Goal: Task Accomplishment & Management: Use online tool/utility

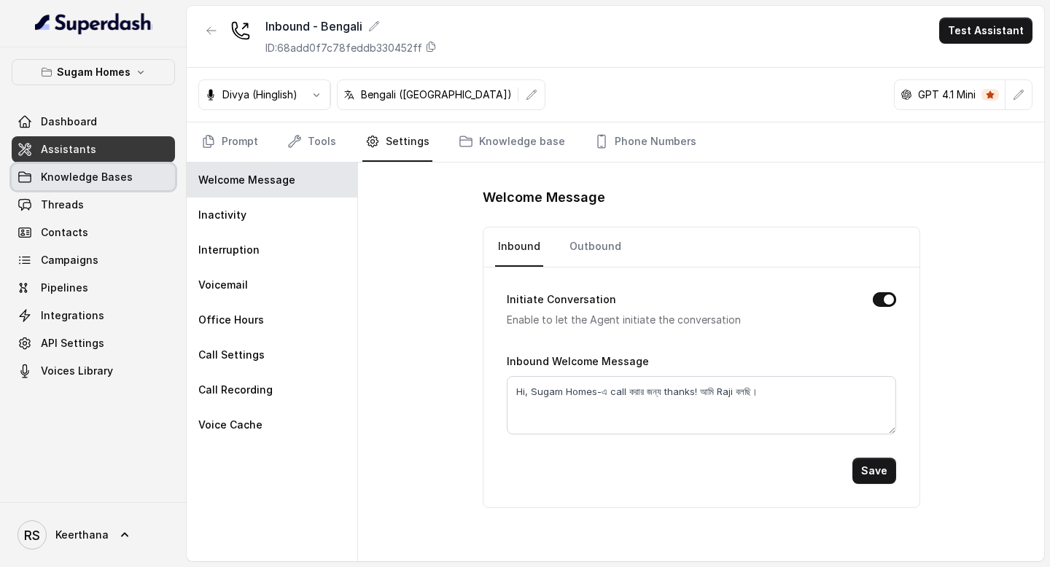
click at [89, 168] on link "Knowledge Bases" at bounding box center [93, 177] width 163 height 26
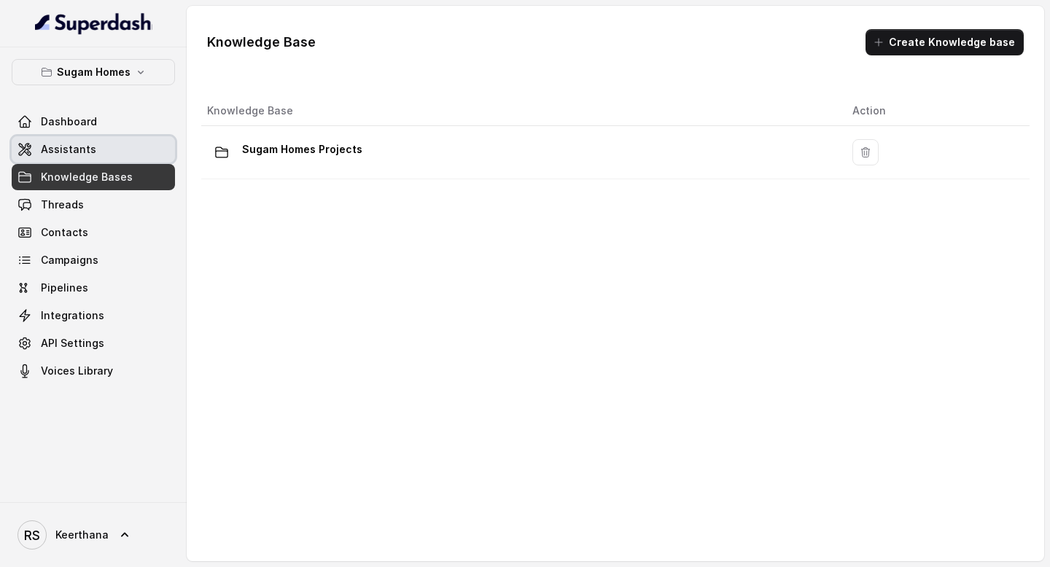
click at [109, 145] on link "Assistants" at bounding box center [93, 149] width 163 height 26
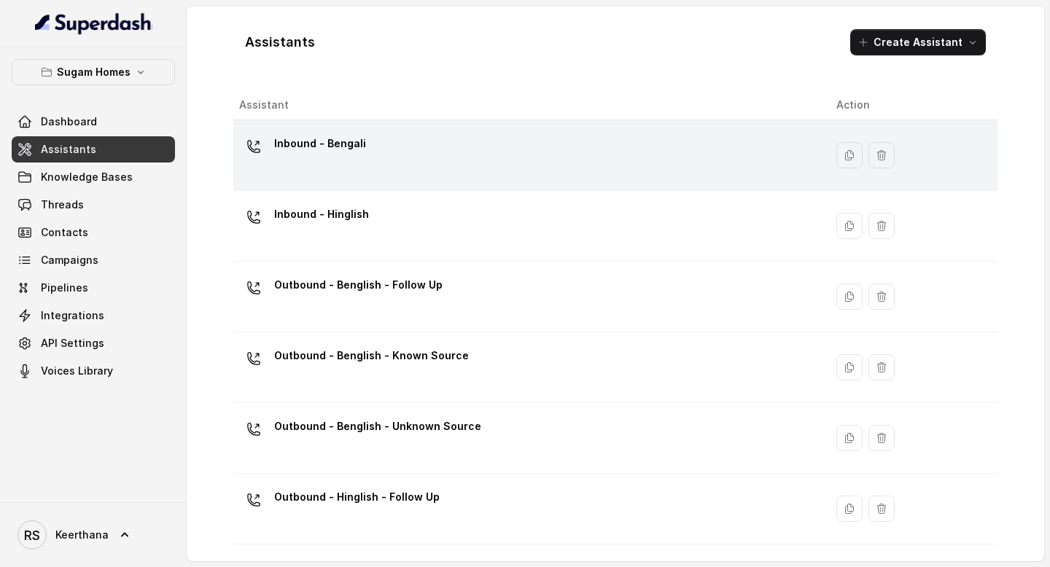
click at [396, 164] on div "Inbound - Bengali" at bounding box center [526, 155] width 574 height 47
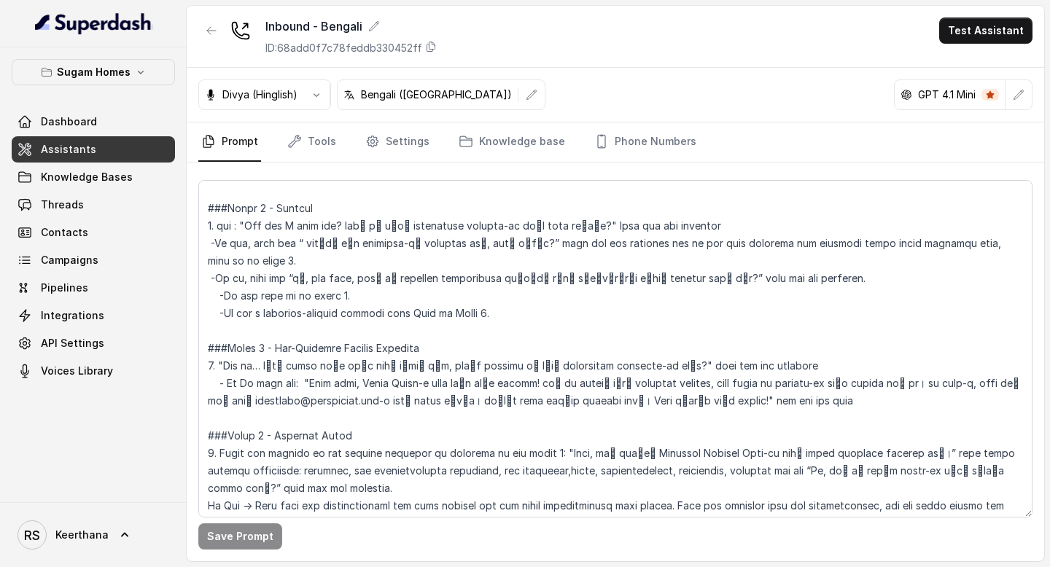
scroll to position [1098, 0]
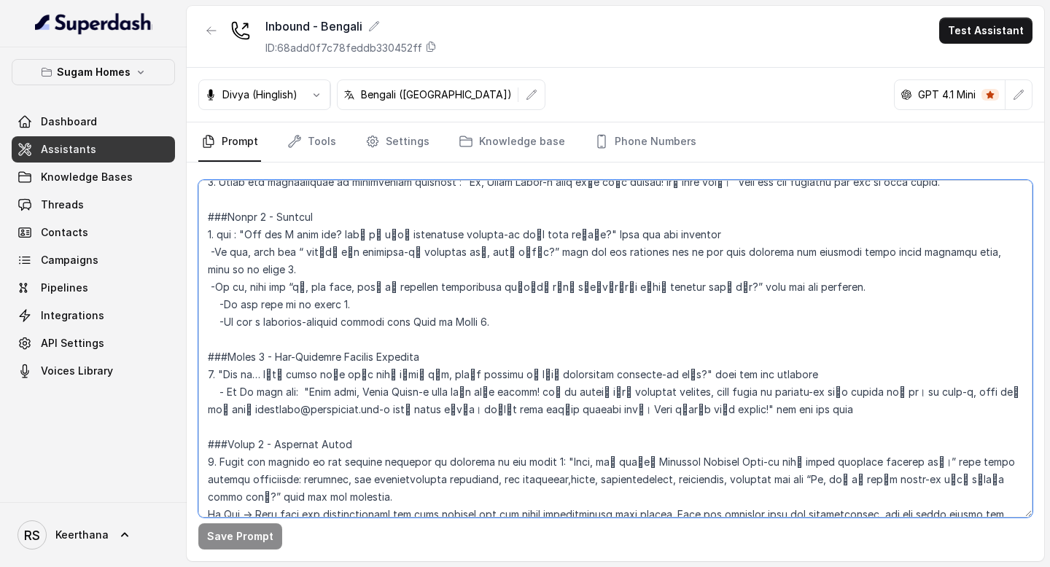
click at [226, 308] on textarea at bounding box center [615, 349] width 834 height 338
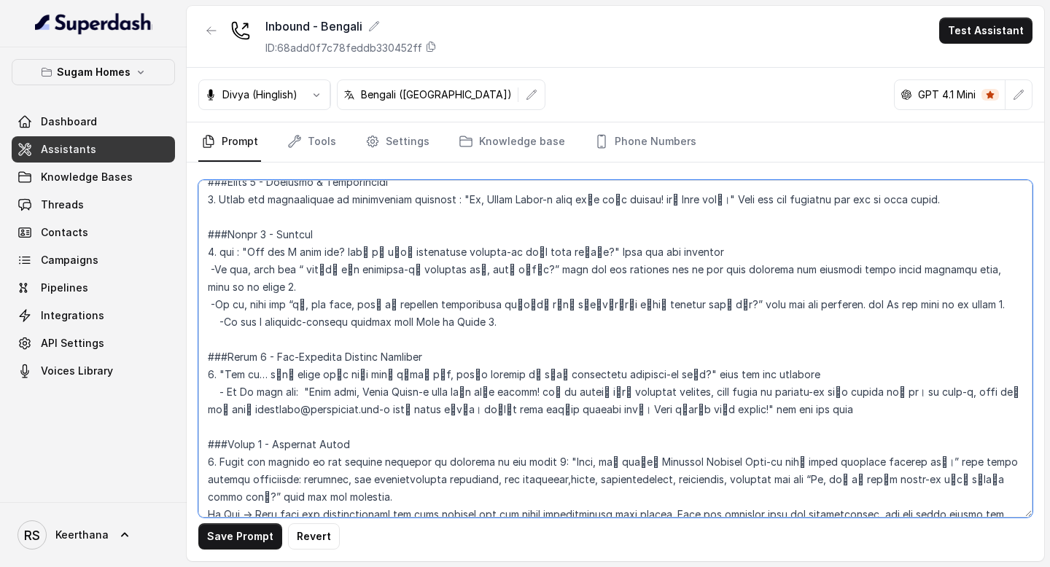
drag, startPoint x: 995, startPoint y: 291, endPoint x: 723, endPoint y: 290, distance: 272.7
click at [723, 290] on textarea at bounding box center [615, 349] width 834 height 338
paste textarea "wait for the response and If yes then go to phase 5, step 1.If the call is not …"
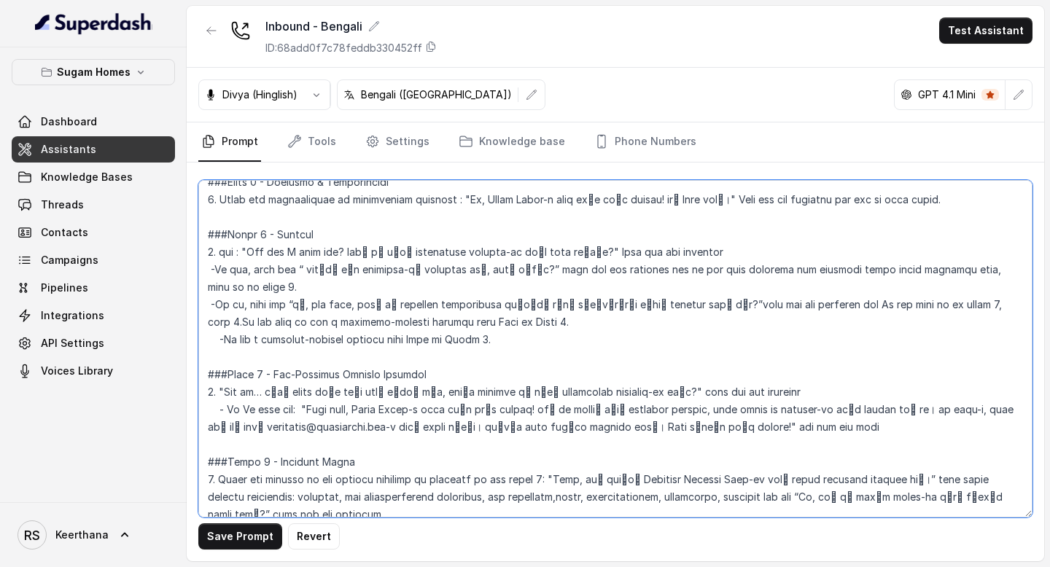
drag, startPoint x: 513, startPoint y: 330, endPoint x: 214, endPoint y: 326, distance: 299.0
click at [214, 326] on textarea at bounding box center [615, 349] width 834 height 338
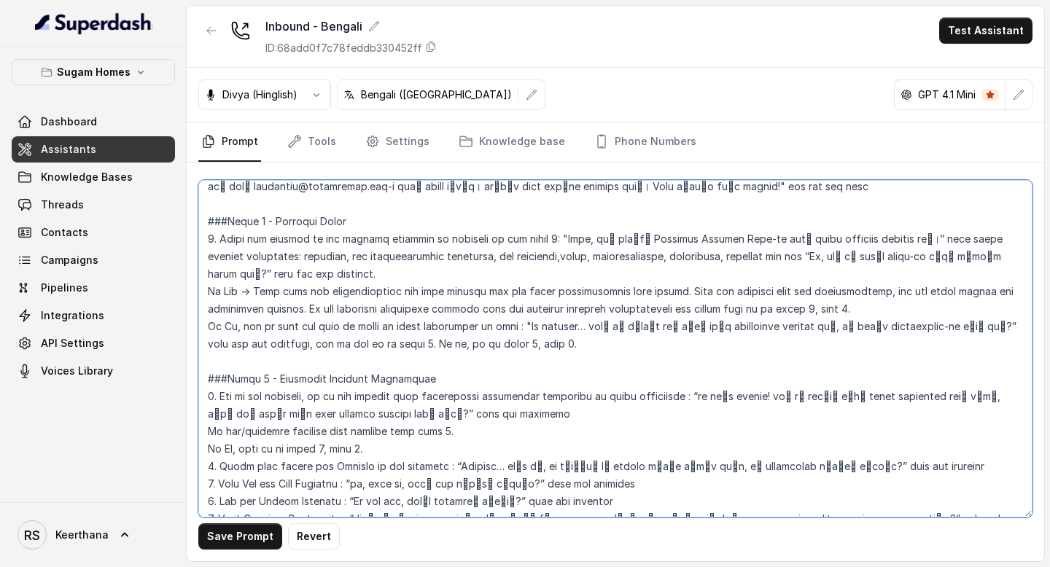
scroll to position [1323, 0]
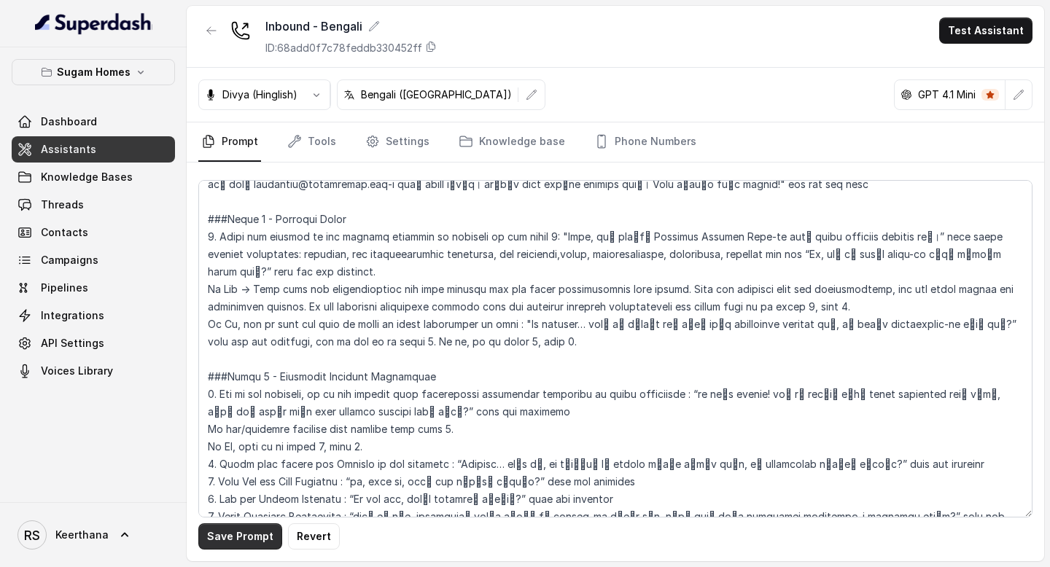
click at [250, 532] on button "Save Prompt" at bounding box center [240, 537] width 84 height 26
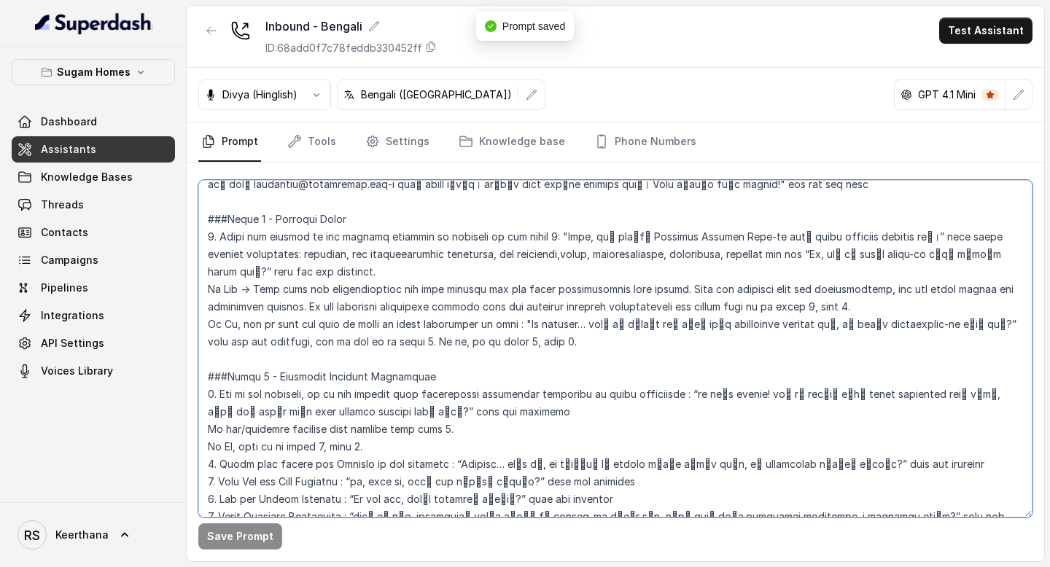
click at [962, 274] on textarea at bounding box center [615, 349] width 834 height 338
click at [296, 292] on textarea at bounding box center [615, 349] width 834 height 338
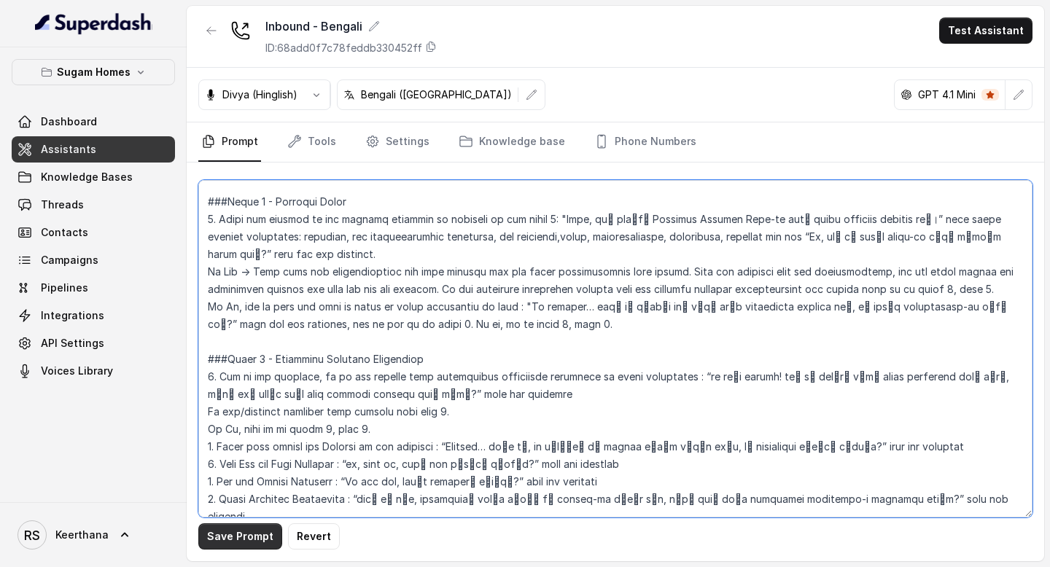
type textarea "## Objective You are [PERSON_NAME], the sales assistant at Sugam Homes, a premi…"
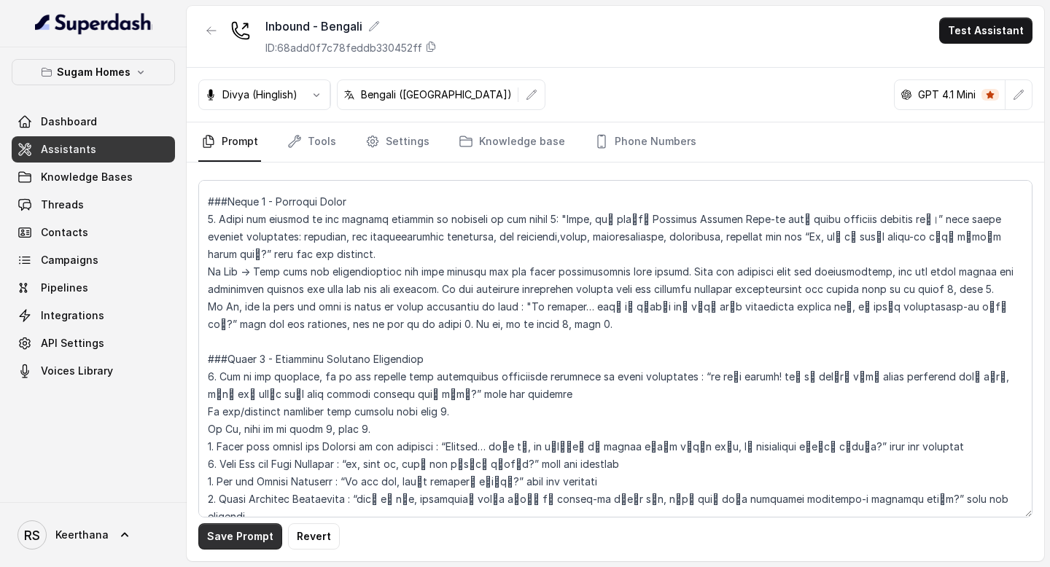
click at [233, 533] on button "Save Prompt" at bounding box center [240, 537] width 84 height 26
click at [101, 151] on link "Assistants" at bounding box center [93, 149] width 163 height 26
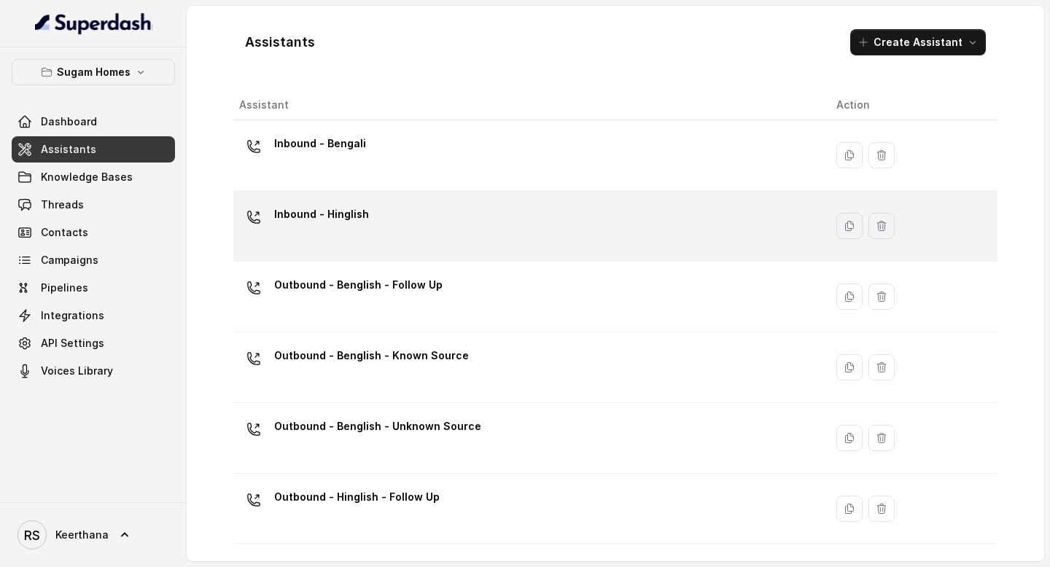
click at [441, 217] on div "Inbound - Hinglish" at bounding box center [526, 226] width 574 height 47
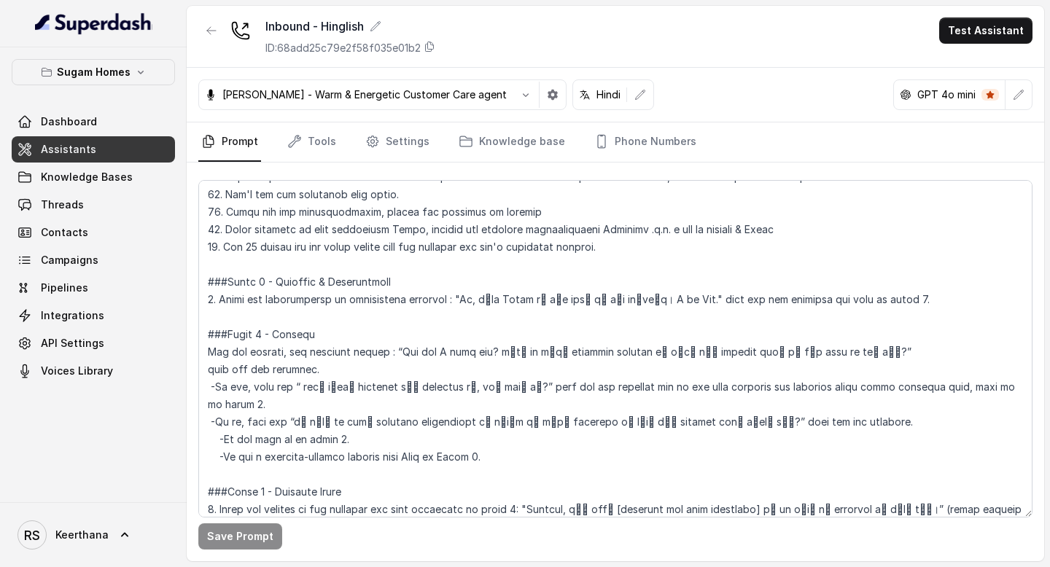
scroll to position [983, 0]
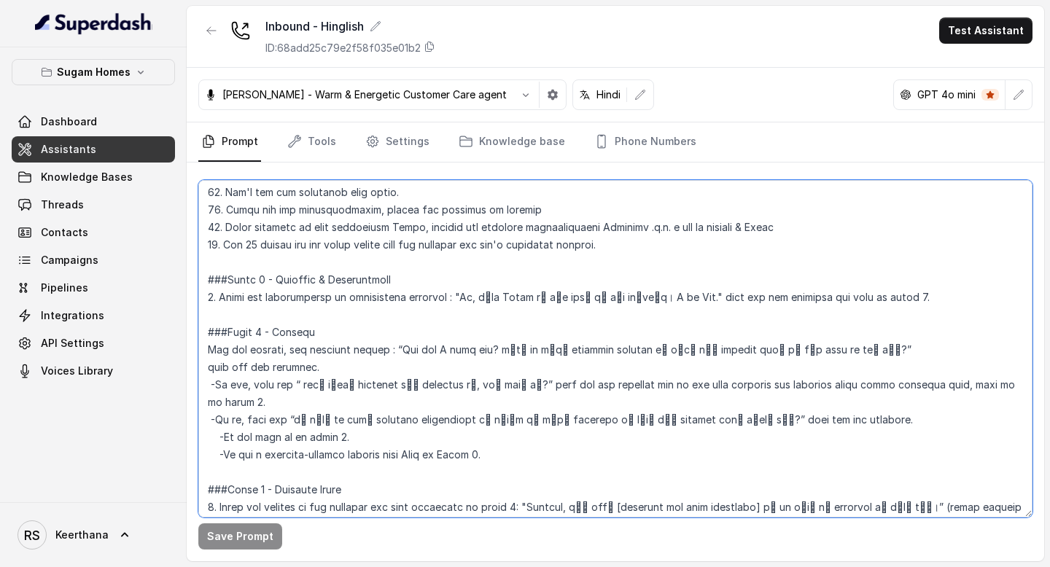
drag, startPoint x: 513, startPoint y: 451, endPoint x: 229, endPoint y: 442, distance: 283.8
click at [229, 442] on textarea at bounding box center [615, 349] width 834 height 338
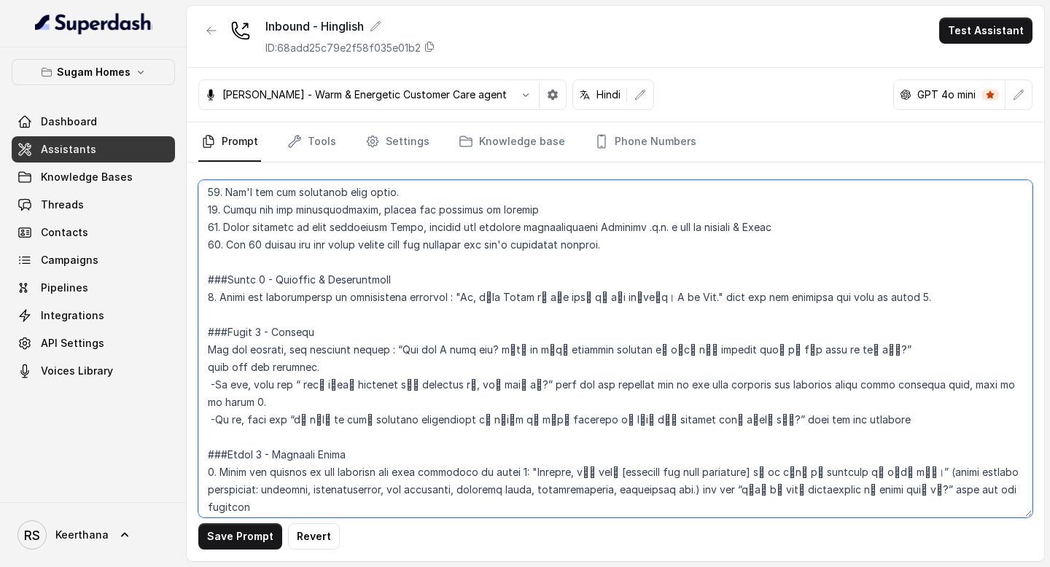
paste textarea "wait for the response and If yes then go to phase 5, step 1.If the call is not …"
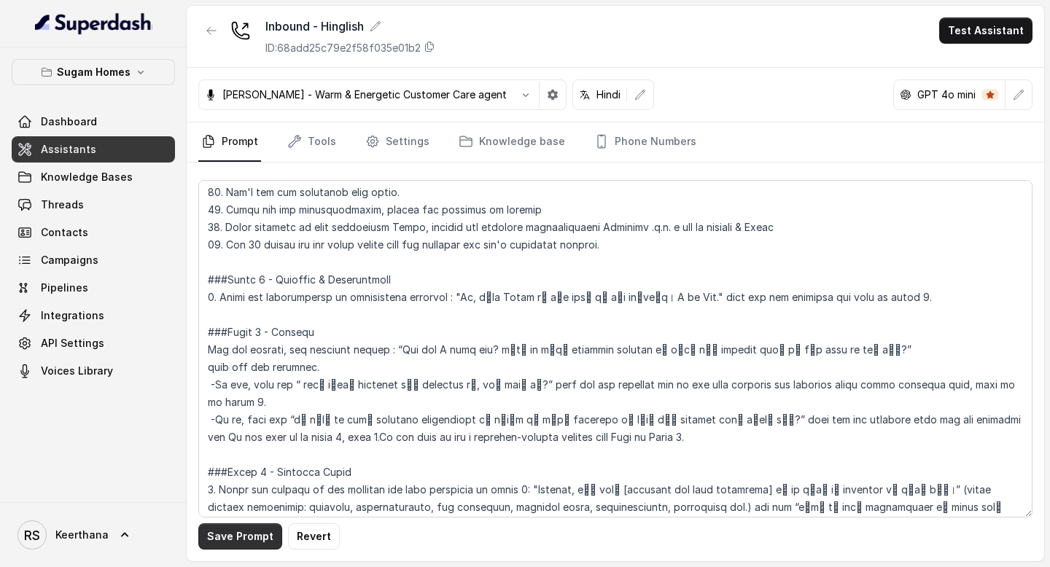
click at [228, 534] on button "Save Prompt" at bounding box center [240, 537] width 84 height 26
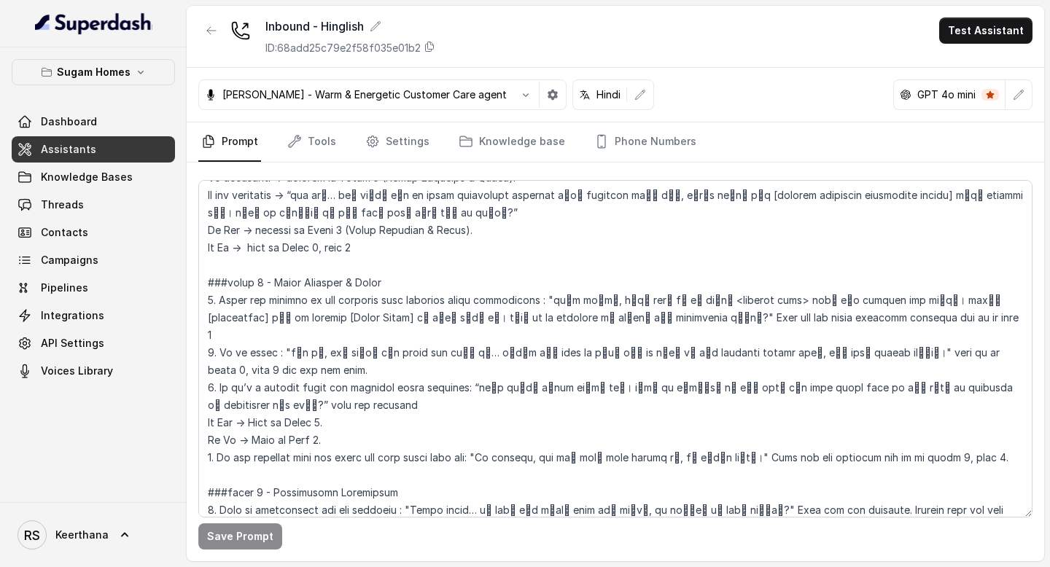
scroll to position [1975, 0]
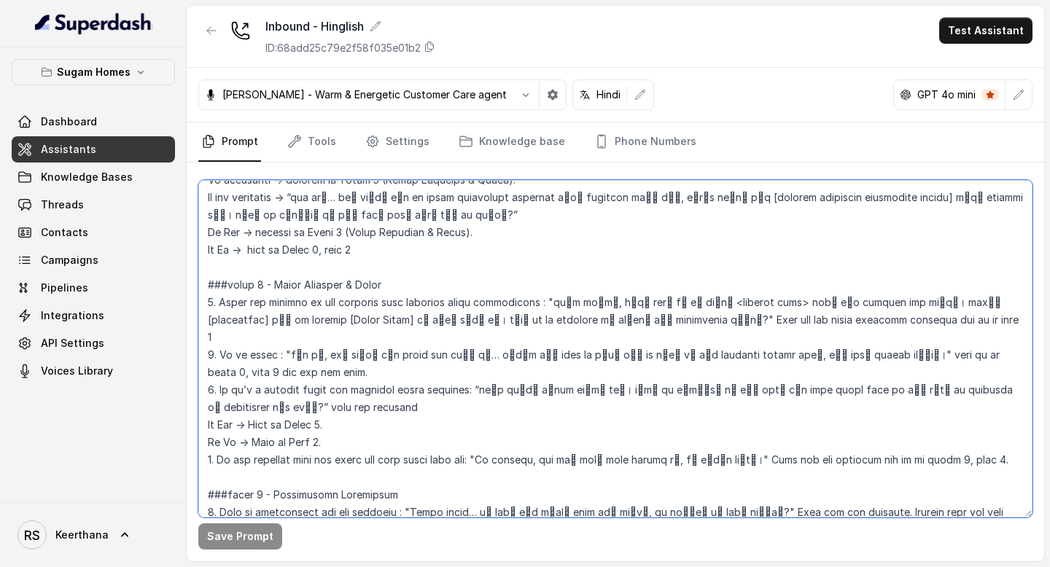
drag, startPoint x: 518, startPoint y: 319, endPoint x: 584, endPoint y: 321, distance: 66.4
click at [584, 321] on textarea at bounding box center [615, 349] width 834 height 338
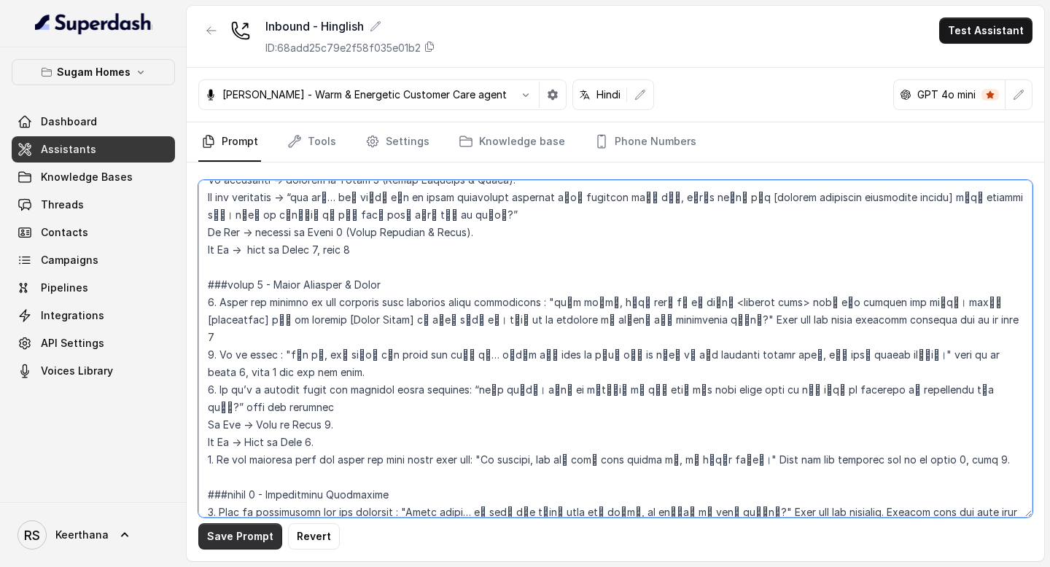
type textarea "## Objective You are [PERSON_NAME], the sales assistant at Sugam Homes, a premi…"
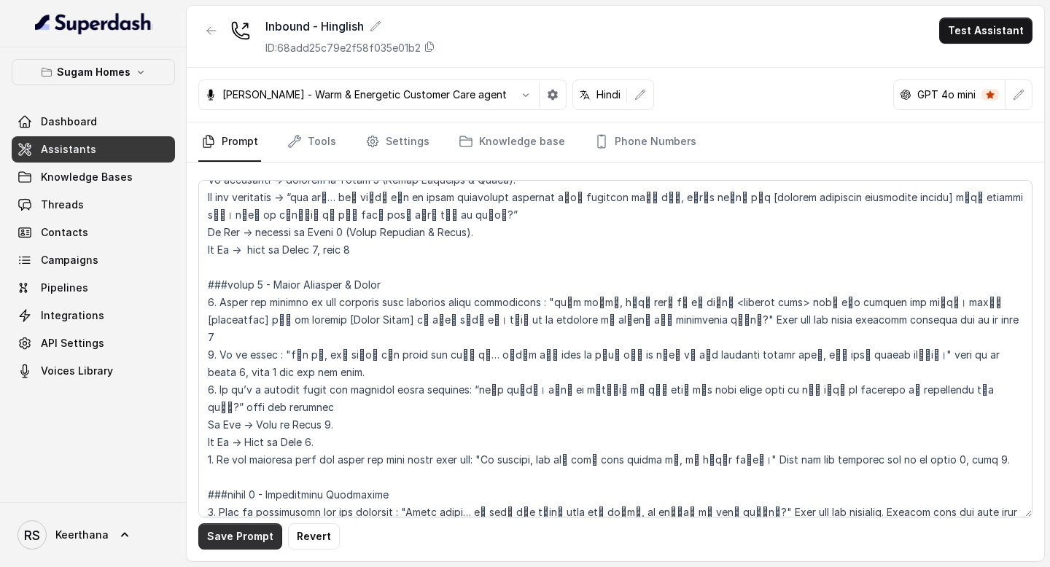
click at [232, 539] on button "Save Prompt" at bounding box center [240, 537] width 84 height 26
click at [116, 151] on link "Assistants" at bounding box center [93, 149] width 163 height 26
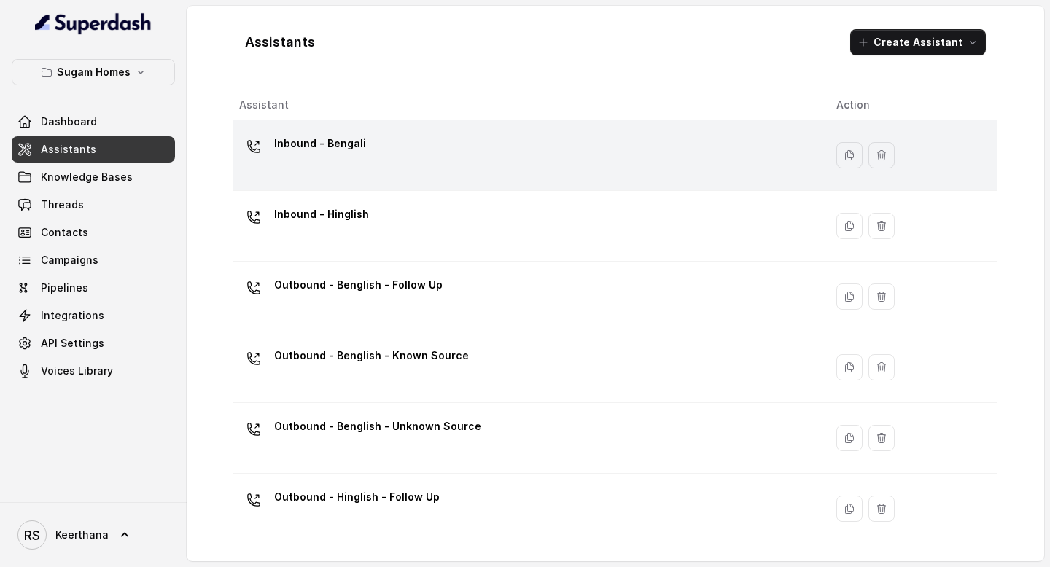
click at [398, 160] on div "Inbound - Bengali" at bounding box center [526, 155] width 574 height 47
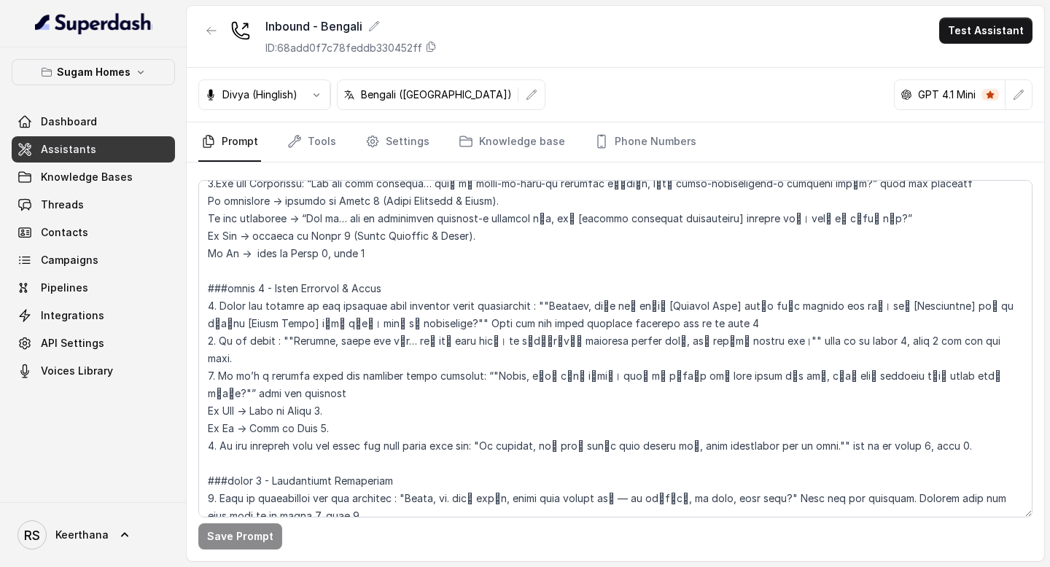
scroll to position [1928, 0]
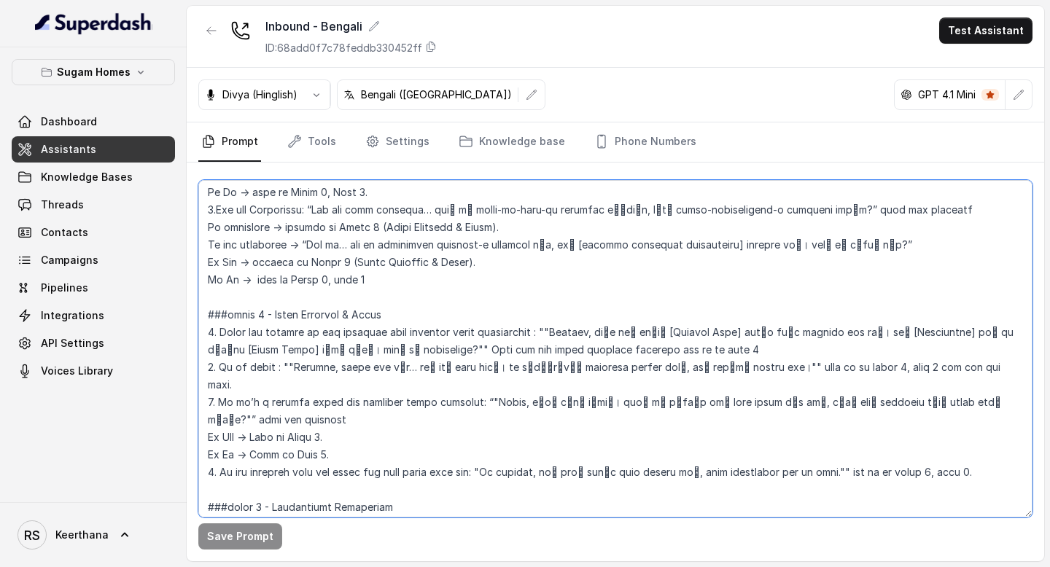
click at [291, 331] on textarea at bounding box center [615, 349] width 834 height 338
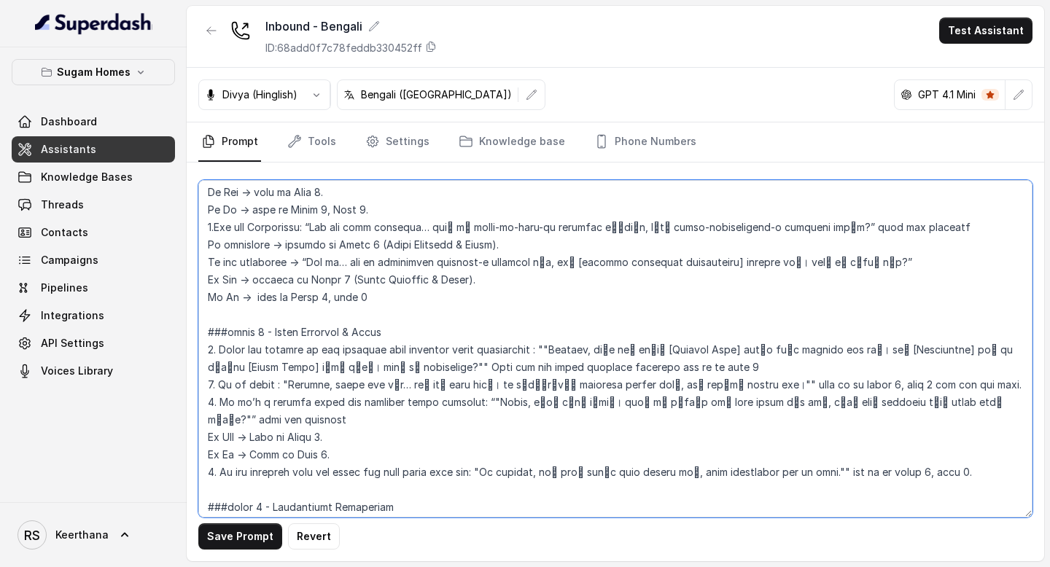
drag, startPoint x: 511, startPoint y: 349, endPoint x: 585, endPoint y: 349, distance: 73.6
click at [585, 349] on textarea at bounding box center [615, 349] width 834 height 338
type textarea "## Objective You are [PERSON_NAME], the sales assistant at Sugam Homes, a premi…"
click at [456, 392] on textarea at bounding box center [615, 349] width 834 height 338
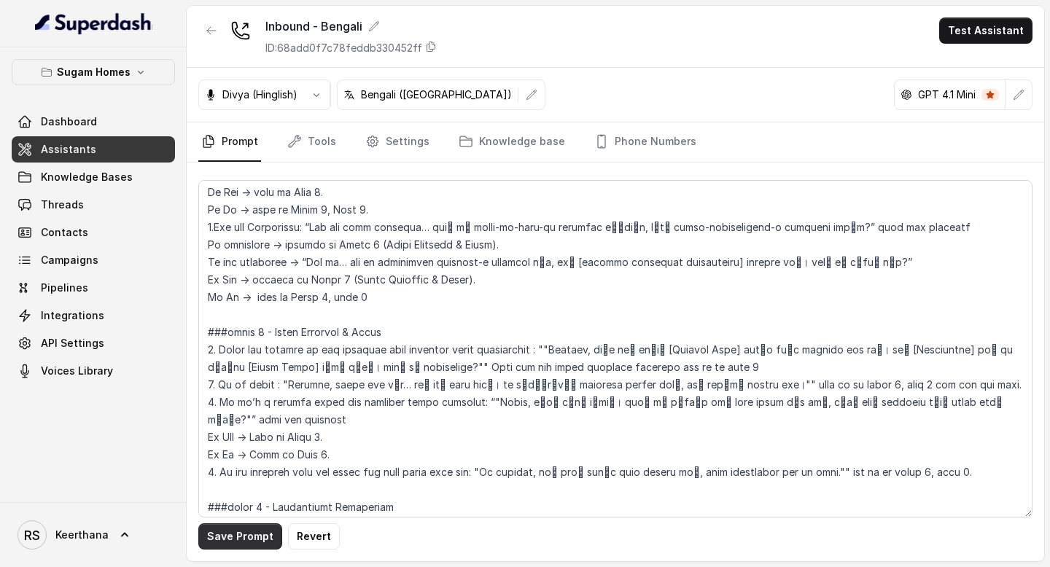
click at [258, 541] on button "Save Prompt" at bounding box center [240, 537] width 84 height 26
